Goal: Communication & Community: Participate in discussion

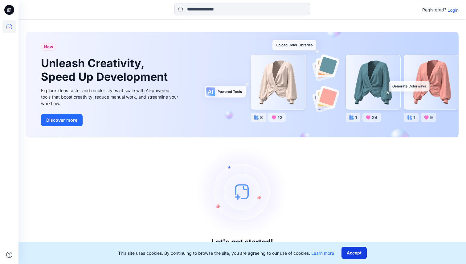
click at [352, 255] on button "Accept" at bounding box center [353, 253] width 25 height 12
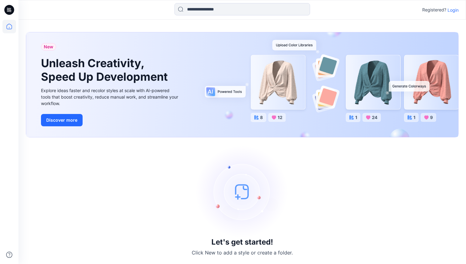
click at [454, 10] on p "Login" at bounding box center [452, 10] width 11 height 6
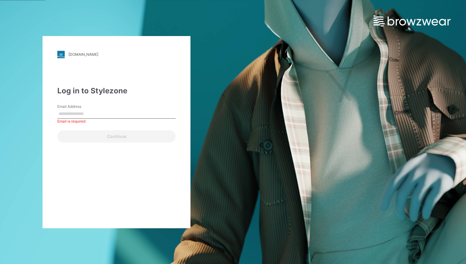
click at [100, 115] on input "Email Address" at bounding box center [116, 113] width 118 height 9
type input "**********"
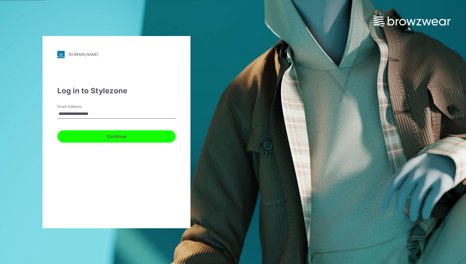
click at [136, 135] on button "Continue" at bounding box center [116, 136] width 118 height 12
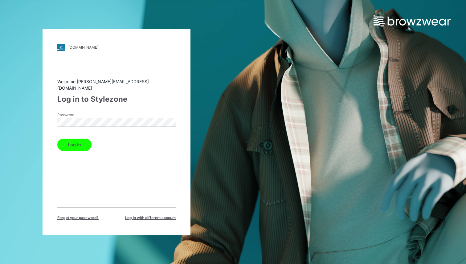
click at [78, 141] on button "Log in" at bounding box center [74, 145] width 34 height 12
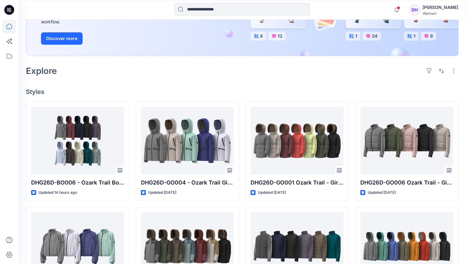
scroll to position [107, 0]
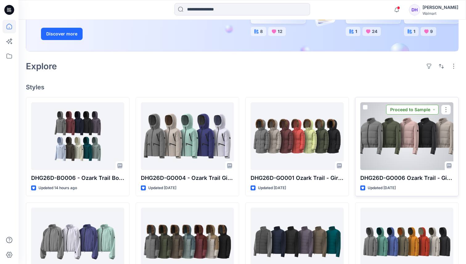
click at [435, 110] on button "Proceed to Sample" at bounding box center [412, 110] width 52 height 10
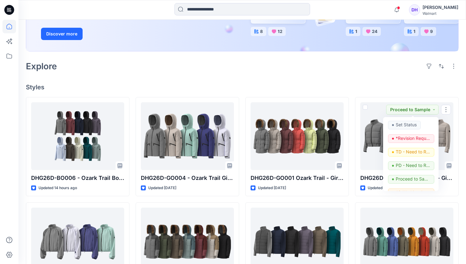
click at [327, 86] on h4 "Styles" at bounding box center [242, 87] width 433 height 7
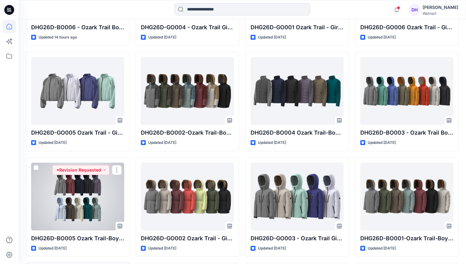
scroll to position [258, 0]
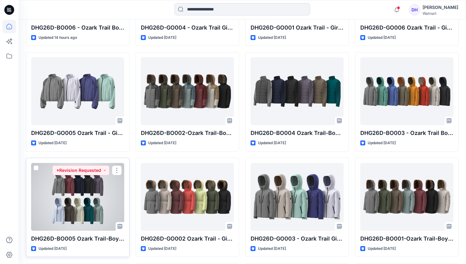
click at [93, 198] on div at bounding box center [77, 197] width 93 height 68
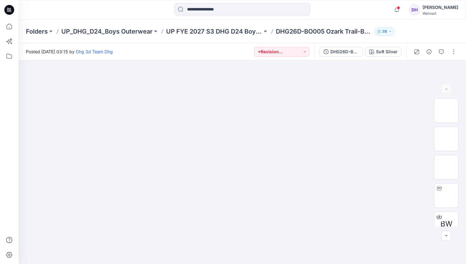
click at [390, 32] on icon "button" at bounding box center [390, 32] width 4 height 4
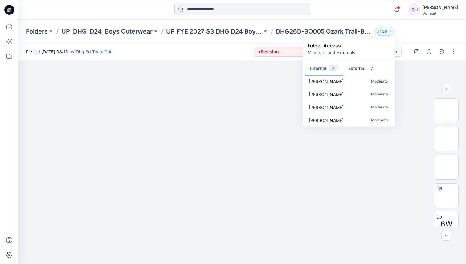
scroll to position [355, 0]
click at [356, 69] on button "External 7" at bounding box center [361, 69] width 37 height 16
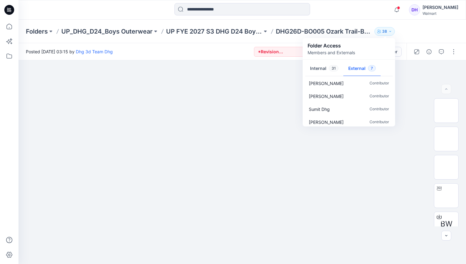
scroll to position [0, 0]
click at [383, 47] on div "Folder Access Members and Externals" at bounding box center [349, 49] width 83 height 14
click at [275, 63] on div at bounding box center [241, 162] width 447 height 204
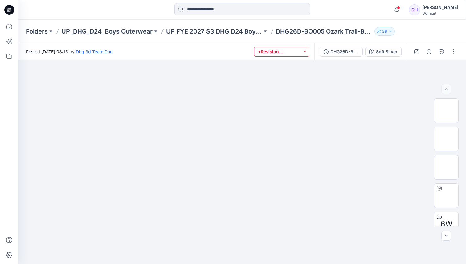
click at [304, 51] on button "*Revision Requested" at bounding box center [281, 52] width 55 height 10
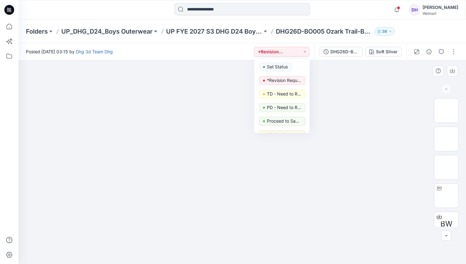
click at [376, 70] on img at bounding box center [242, 70] width 308 height 0
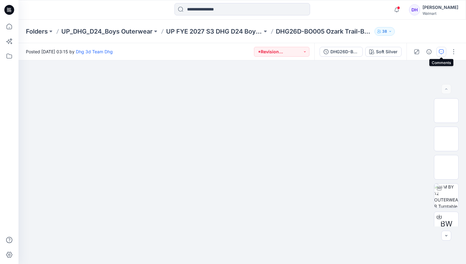
click at [442, 52] on icon "button" at bounding box center [441, 51] width 5 height 5
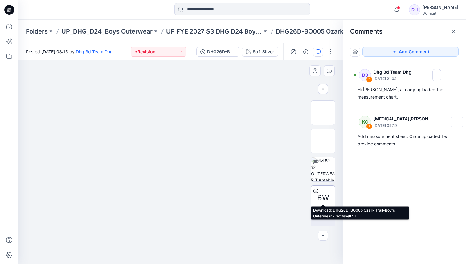
scroll to position [38, 0]
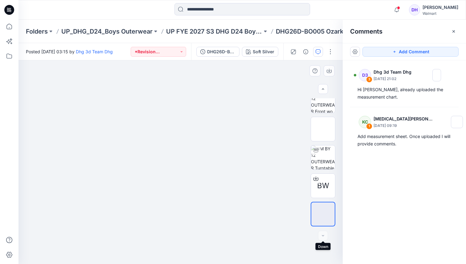
click at [323, 237] on div at bounding box center [323, 236] width 10 height 10
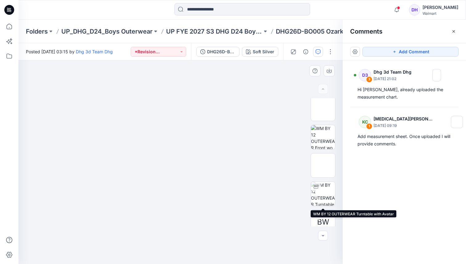
scroll to position [0, 0]
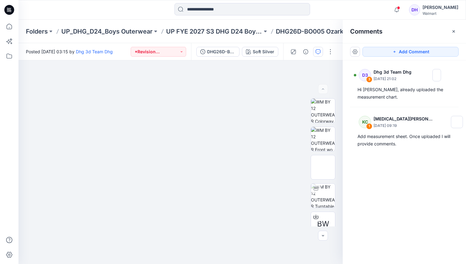
click at [388, 202] on div "D3 3 Dhg 3d Team Dhg [DATE] 21:02 Hi [PERSON_NAME], already uploaded the measur…" at bounding box center [404, 150] width 123 height 181
click at [455, 31] on icon "button" at bounding box center [453, 31] width 5 height 5
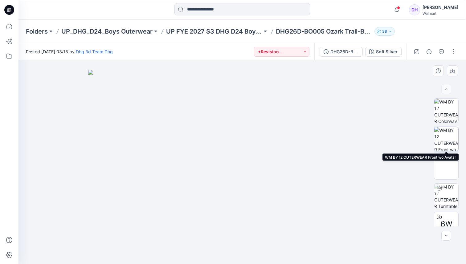
click at [450, 134] on img at bounding box center [446, 139] width 24 height 24
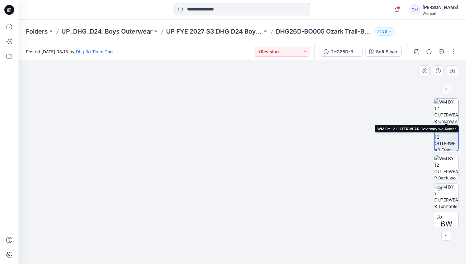
click at [442, 110] on img at bounding box center [446, 111] width 24 height 24
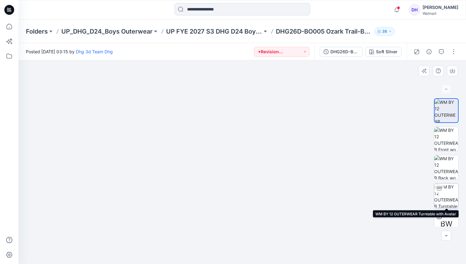
click at [445, 192] on img at bounding box center [446, 196] width 24 height 24
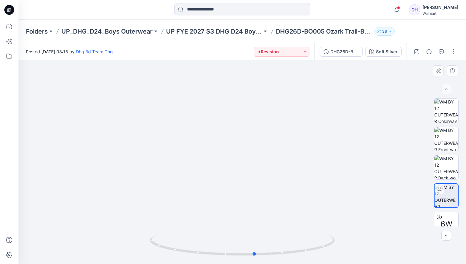
drag, startPoint x: 235, startPoint y: 147, endPoint x: 248, endPoint y: 172, distance: 27.4
click at [248, 172] on div at bounding box center [241, 162] width 447 height 204
click at [10, 26] on icon at bounding box center [9, 27] width 14 height 14
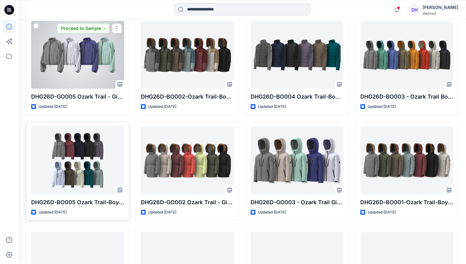
scroll to position [305, 0]
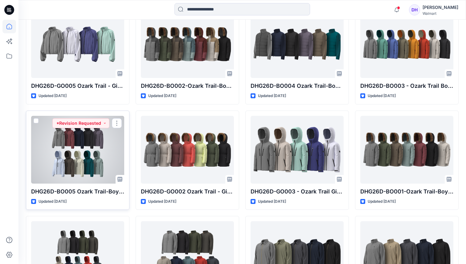
click at [95, 153] on div at bounding box center [77, 150] width 93 height 68
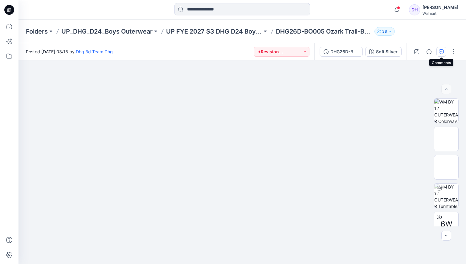
click at [442, 51] on icon "button" at bounding box center [441, 51] width 5 height 5
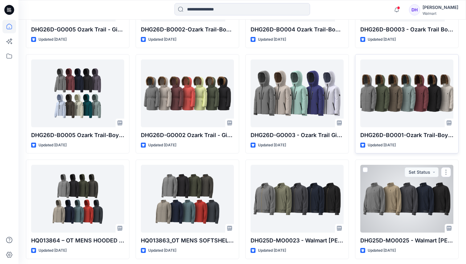
scroll to position [357, 0]
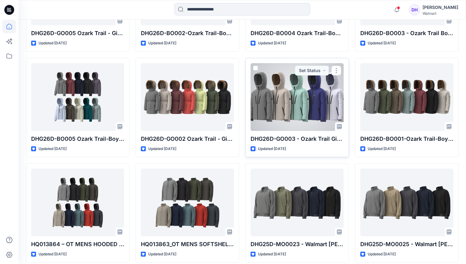
click at [296, 102] on div at bounding box center [297, 97] width 93 height 68
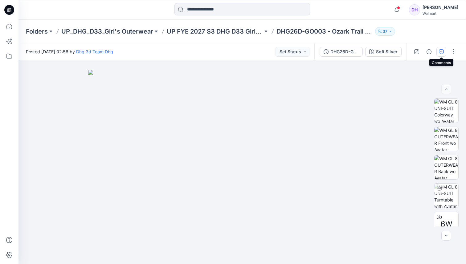
click at [441, 52] on icon "button" at bounding box center [441, 51] width 5 height 5
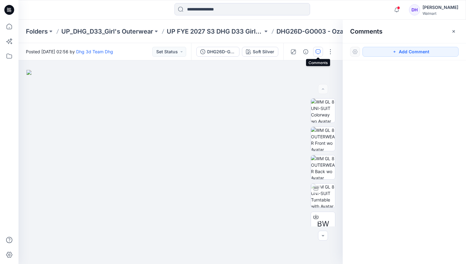
scroll to position [357, 0]
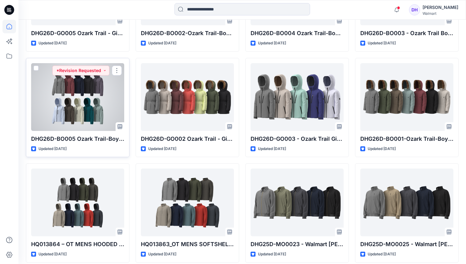
click at [87, 90] on div at bounding box center [77, 97] width 93 height 68
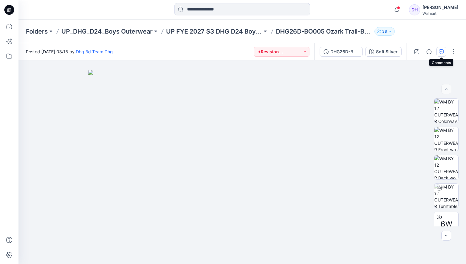
click at [441, 51] on icon "button" at bounding box center [441, 51] width 5 height 5
